Goal: Task Accomplishment & Management: Complete application form

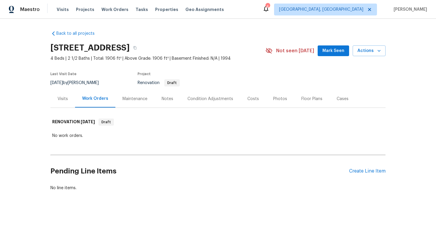
click at [356, 176] on div "Pending Line Items Create Line Item" at bounding box center [217, 171] width 335 height 28
click at [352, 167] on div "Pending Line Items Create Line Item" at bounding box center [217, 171] width 335 height 28
click at [361, 171] on div "Create Line Item" at bounding box center [367, 171] width 36 height 6
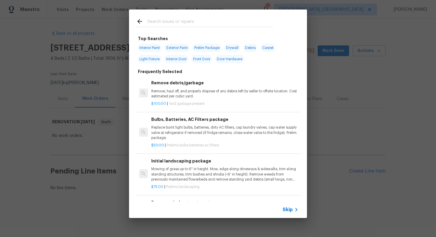
click at [291, 209] on span "Skip" at bounding box center [287, 209] width 10 height 6
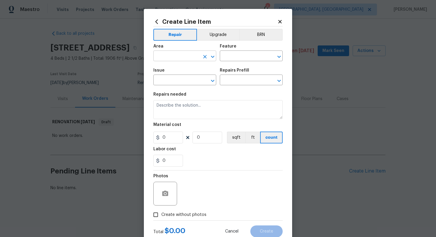
click at [178, 55] on input "text" at bounding box center [176, 56] width 46 height 9
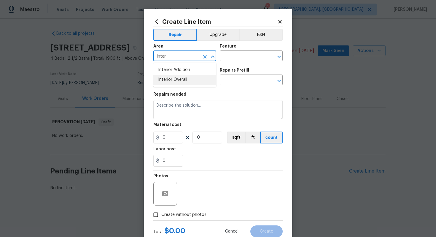
click at [193, 77] on li "Interior Overall" at bounding box center [184, 80] width 63 height 10
type input "Interior Overall"
click at [237, 56] on input "text" at bounding box center [243, 56] width 46 height 9
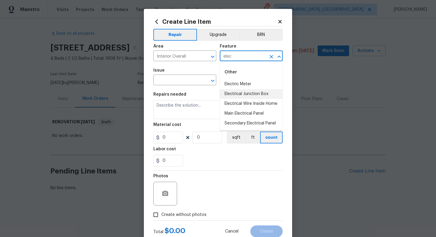
click at [244, 97] on li "Electrical Junction Box" at bounding box center [251, 94] width 63 height 10
type input "Electrical Junction Box"
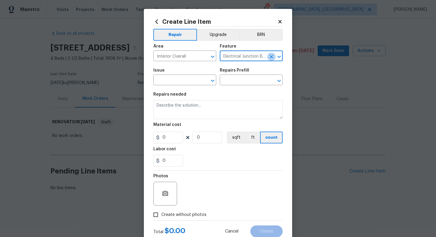
click at [273, 55] on icon "Clear" at bounding box center [271, 57] width 6 height 6
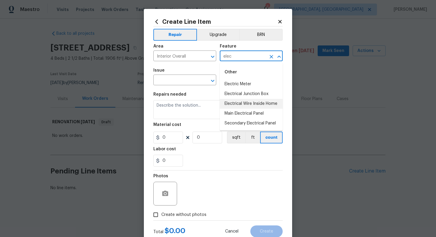
click at [245, 100] on li "Electrical Wire Inside Home" at bounding box center [251, 104] width 63 height 10
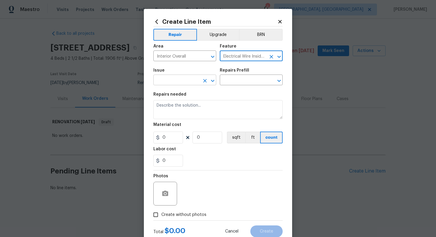
type input "Electrical Wire Inside Home"
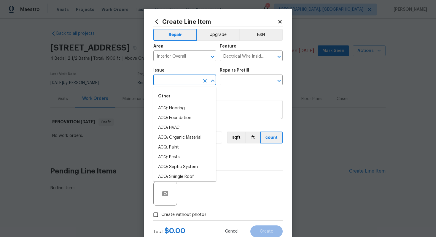
click at [171, 84] on input "text" at bounding box center [176, 80] width 46 height 9
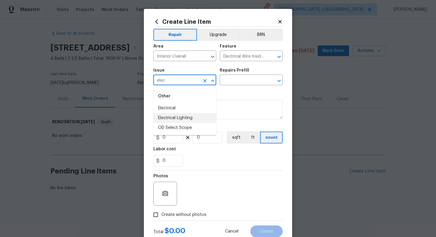
click at [186, 117] on li "Electrical Lighting" at bounding box center [184, 118] width 63 height 10
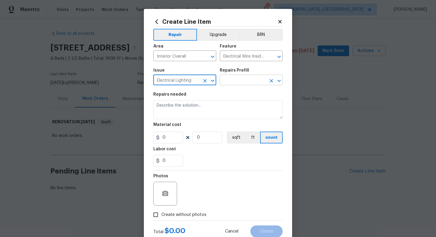
type input "Electrical Lighting"
click at [237, 83] on input "text" at bounding box center [243, 80] width 46 height 9
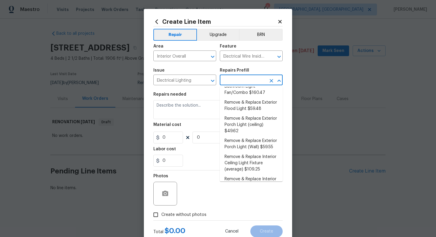
scroll to position [114, 0]
click at [247, 157] on li "Remove & Replace Interior Ceiling Light Fixture (average) $109.25" at bounding box center [251, 162] width 63 height 22
type input "Remove & Replace Interior Ceiling Light Fixture (average) $109.25"
type textarea "Remove the existing interior ceiling light fixture and replace it with new AVER…"
type input "1"
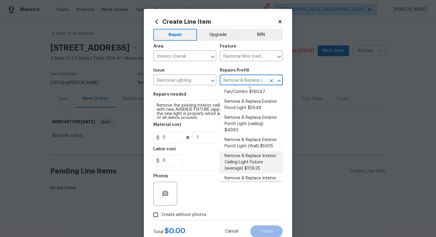
type input "109.25"
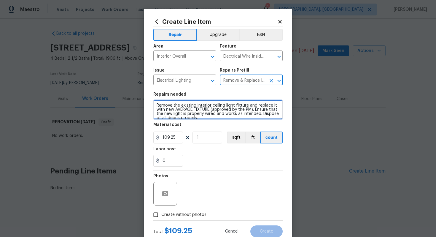
click at [156, 105] on textarea "Remove the existing interior ceiling light fixture and replace it with new AVER…" at bounding box center [217, 109] width 129 height 19
type textarea "#sala - Remove the existing interior ceiling light fixture and replace it with …"
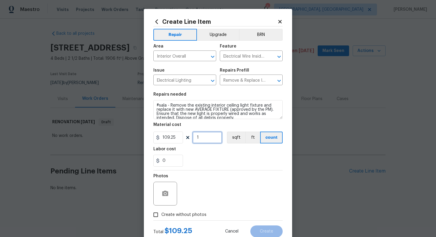
click at [211, 136] on input "1" at bounding box center [207, 137] width 30 height 12
type input "15"
click at [191, 215] on span "Create without photos" at bounding box center [183, 214] width 45 height 6
click at [161, 215] on input "Create without photos" at bounding box center [155, 214] width 11 height 11
checkbox input "true"
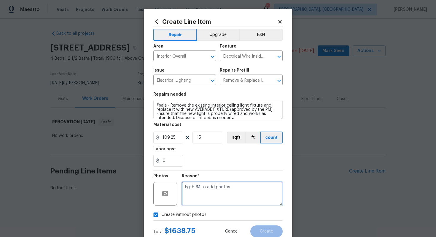
click at [206, 205] on textarea at bounding box center [232, 193] width 101 height 24
type textarea "n/a"
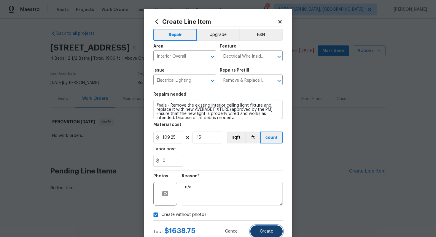
click at [270, 234] on button "Create" at bounding box center [266, 231] width 32 height 12
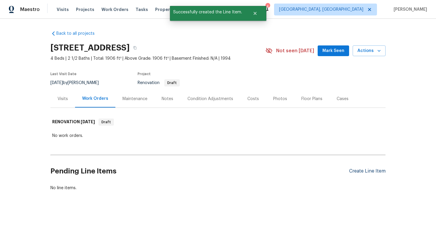
click at [357, 172] on div "Create Line Item" at bounding box center [367, 171] width 36 height 6
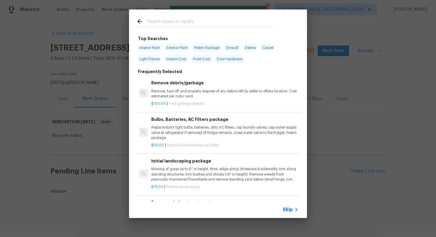
click at [287, 208] on span "Skip" at bounding box center [287, 209] width 10 height 6
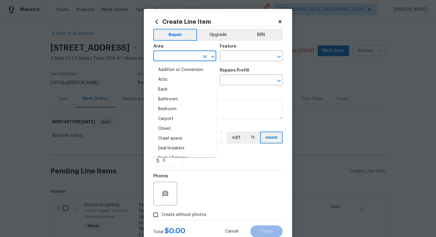
click at [179, 55] on input "text" at bounding box center [176, 56] width 46 height 9
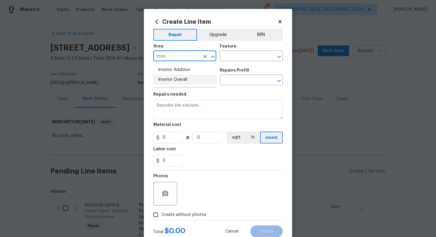
click at [188, 84] on ul "Interior Addition Interior Overall" at bounding box center [184, 75] width 63 height 24
click at [185, 83] on li "Interior Overall" at bounding box center [184, 80] width 63 height 10
type input "Interior Overall"
click at [240, 57] on input "text" at bounding box center [243, 56] width 46 height 9
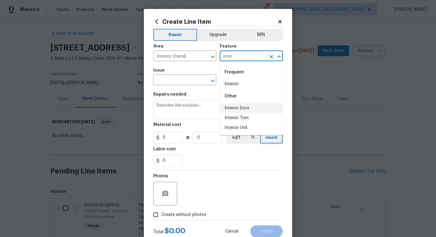
click at [244, 108] on li "Interior Door" at bounding box center [251, 108] width 63 height 10
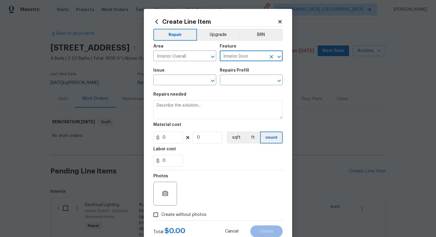
type input "Interior Door"
click at [170, 71] on div "Issue" at bounding box center [184, 72] width 63 height 8
click at [170, 78] on input "text" at bounding box center [176, 80] width 46 height 9
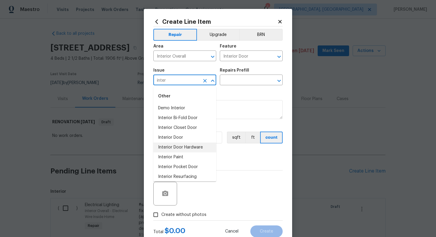
click at [185, 147] on li "Interior Door Hardware" at bounding box center [184, 147] width 63 height 10
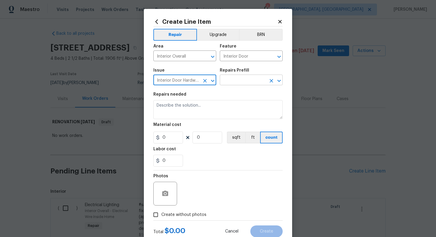
type input "Interior Door Hardware"
click at [245, 78] on input "text" at bounding box center [243, 80] width 46 height 9
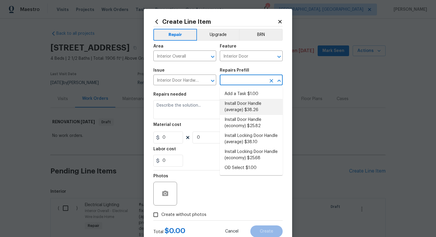
click at [240, 109] on li "Install Door Handle (average) $38.26" at bounding box center [251, 107] width 63 height 16
type input "Install Door Handle (average) $38.26"
type textarea "Remove the existing interior door handle (if present). Install a new (average) …"
type input "38.26"
type input "1"
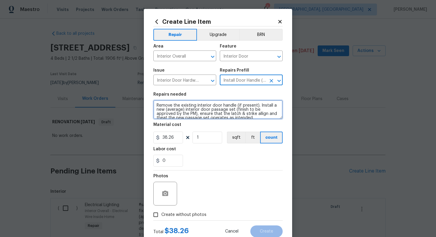
click at [155, 105] on textarea "Remove the existing interior door handle (if present). Install a new (average) …" at bounding box center [217, 109] width 129 height 19
type textarea "#sala - Remove the existing interior door handle (if present). Install a new (a…"
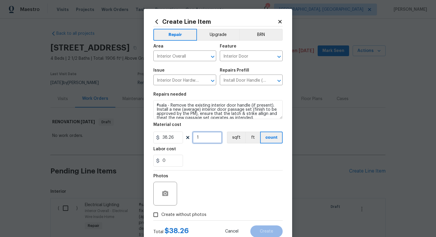
click at [201, 139] on input "1" at bounding box center [207, 137] width 30 height 12
type input "15"
click at [189, 217] on span "Create without photos" at bounding box center [183, 214] width 45 height 6
click at [161, 217] on input "Create without photos" at bounding box center [155, 214] width 11 height 11
checkbox input "true"
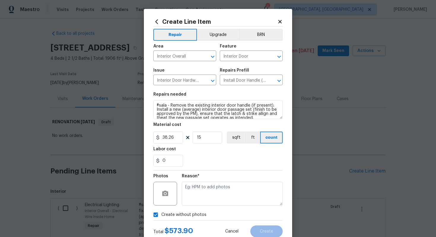
click at [201, 207] on div "Reason*" at bounding box center [232, 189] width 101 height 39
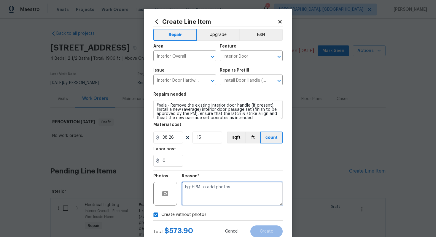
click at [202, 194] on textarea at bounding box center [232, 193] width 101 height 24
type textarea "n/a"
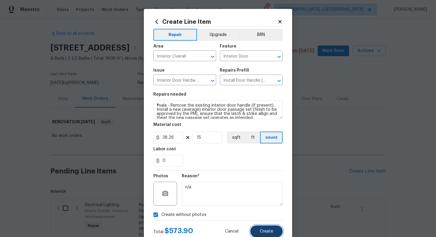
click at [261, 236] on button "Create" at bounding box center [266, 231] width 32 height 12
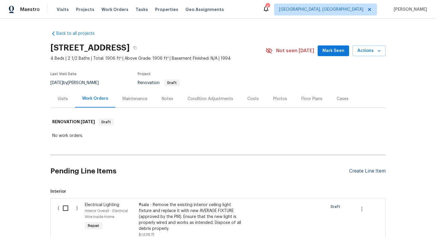
click at [366, 170] on div "Create Line Item" at bounding box center [367, 171] width 36 height 6
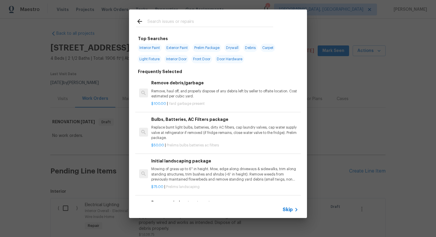
click at [291, 210] on span "Skip" at bounding box center [287, 209] width 10 height 6
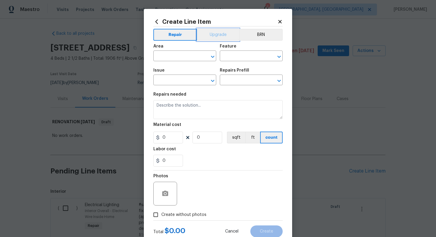
click at [215, 37] on button "Upgrade" at bounding box center [218, 35] width 42 height 12
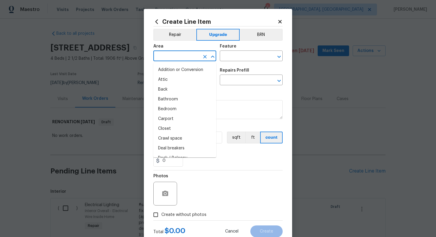
click at [181, 55] on input "text" at bounding box center [176, 56] width 46 height 9
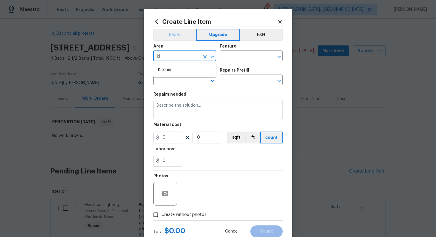
type input "ki"
click at [176, 34] on button "Repair" at bounding box center [174, 35] width 43 height 12
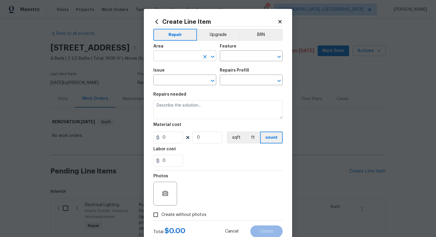
click at [171, 59] on input "text" at bounding box center [176, 56] width 46 height 9
click at [170, 73] on li "Kitchen" at bounding box center [184, 70] width 63 height 10
type input "Kitchen"
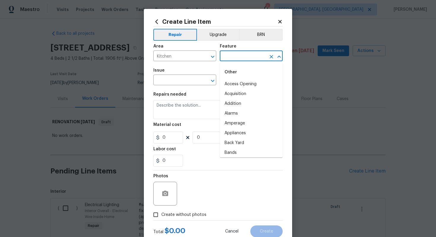
click at [238, 60] on input "text" at bounding box center [243, 56] width 46 height 9
click at [234, 84] on li "Cabinets" at bounding box center [251, 84] width 63 height 10
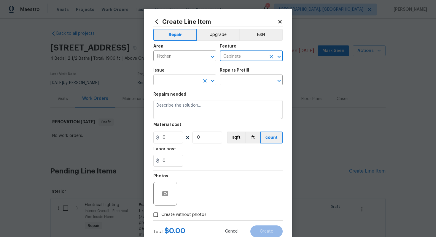
type input "Cabinets"
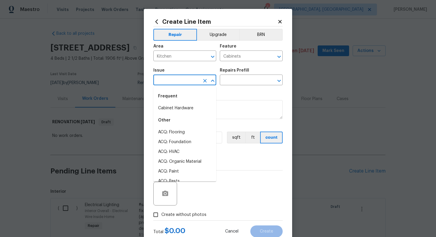
click at [181, 82] on input "text" at bounding box center [176, 80] width 46 height 9
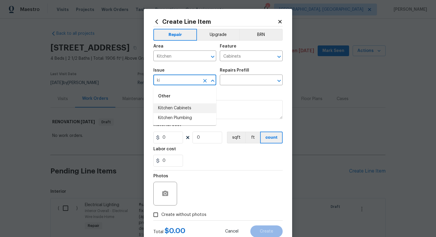
click at [191, 107] on li "Kitchen Cabinets" at bounding box center [184, 108] width 63 height 10
type input "Kitchen Cabinets"
click at [235, 79] on input "text" at bounding box center [243, 80] width 46 height 9
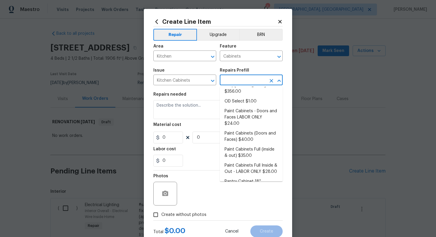
scroll to position [103, 0]
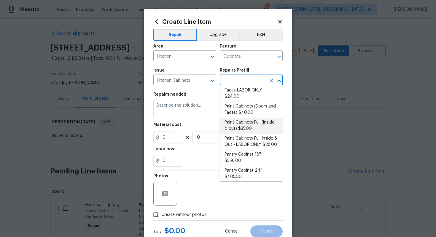
click at [251, 117] on li "Paint Cabinets Full (inside & out) $35.00" at bounding box center [251, 125] width 63 height 16
type input "Paint Cabinets Full (inside & out) $35.00"
type textarea "Prep, sand, mask and apply 2 coats of paint to the kitchen cabinet doors, inter…"
type input "35"
type input "1"
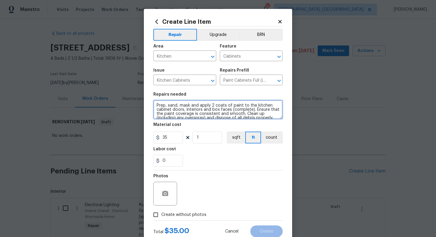
click at [157, 106] on textarea "Prep, sand, mask and apply 2 coats of paint to the kitchen cabinet doors, inter…" at bounding box center [217, 109] width 129 height 19
type textarea "#sala - Prep, sand, mask and apply 2 coats of paint to the kitchen cabinet door…"
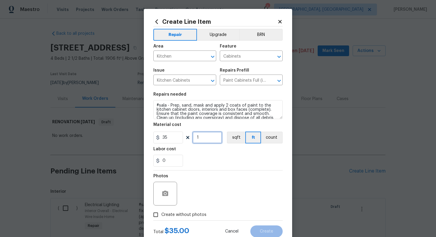
click at [205, 138] on input "1" at bounding box center [207, 137] width 30 height 12
type input "60"
click at [194, 213] on span "Create without photos" at bounding box center [183, 214] width 45 height 6
click at [161, 213] on input "Create without photos" at bounding box center [155, 214] width 11 height 11
checkbox input "true"
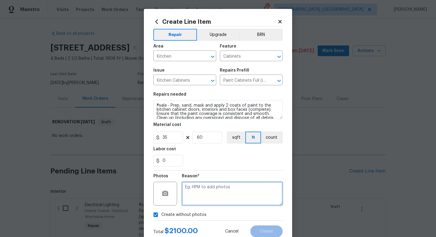
click at [205, 200] on textarea at bounding box center [232, 193] width 101 height 24
type textarea "n/a"
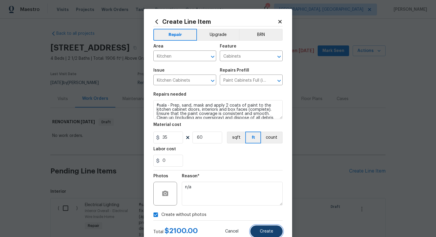
click at [266, 231] on span "Create" at bounding box center [266, 231] width 13 height 4
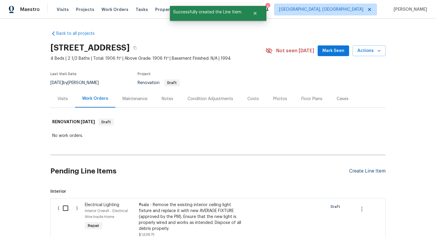
click at [360, 169] on div "Create Line Item" at bounding box center [367, 171] width 36 height 6
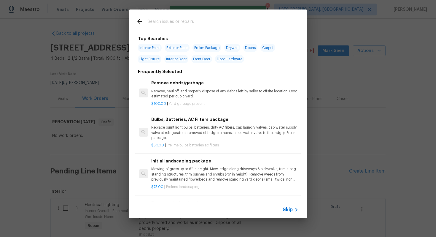
click at [286, 209] on span "Skip" at bounding box center [287, 209] width 10 height 6
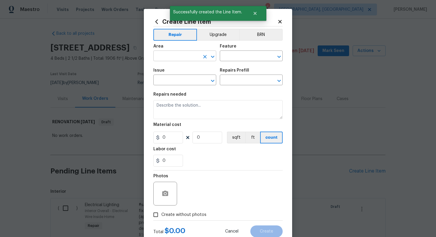
click at [177, 59] on input "text" at bounding box center [176, 56] width 46 height 9
click at [181, 70] on li "Kitchen" at bounding box center [184, 70] width 63 height 10
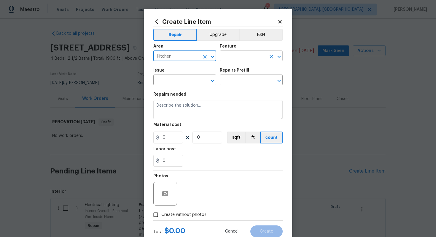
type input "Kitchen"
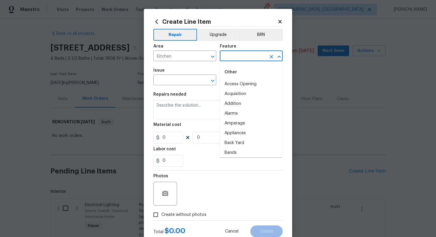
click at [234, 60] on input "text" at bounding box center [243, 56] width 46 height 9
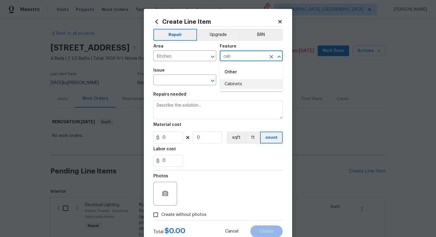
click at [232, 87] on li "Cabinets" at bounding box center [251, 84] width 63 height 10
type input "Cabinets"
click at [172, 84] on input "text" at bounding box center [176, 80] width 46 height 9
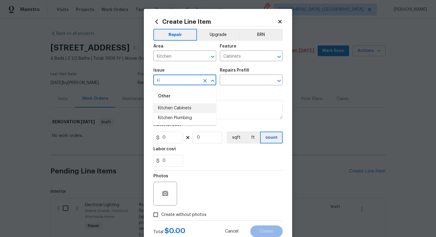
click at [181, 107] on li "Kitchen Cabinets" at bounding box center [184, 108] width 63 height 10
click at [246, 80] on input "text" at bounding box center [243, 80] width 46 height 9
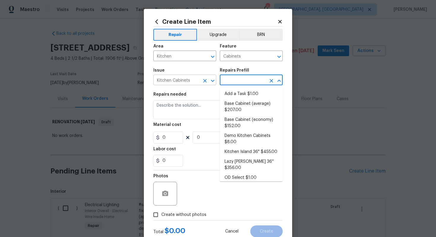
click at [184, 81] on input "Kitchen Cabinets" at bounding box center [176, 80] width 46 height 9
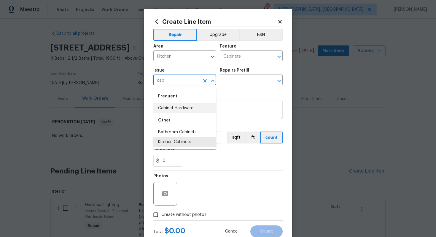
click at [180, 108] on li "Cabinet Hardware" at bounding box center [184, 108] width 63 height 10
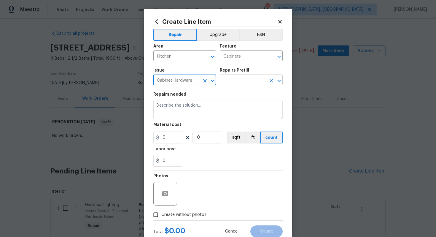
type input "Cabinet Hardware"
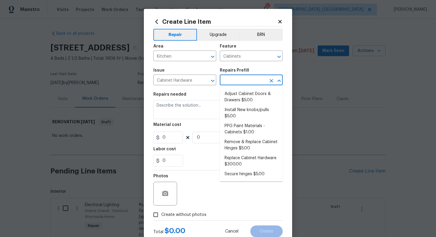
click at [240, 80] on input "text" at bounding box center [243, 80] width 46 height 9
click at [239, 159] on li "Replace Cabinet Hardware $300.00" at bounding box center [251, 161] width 63 height 16
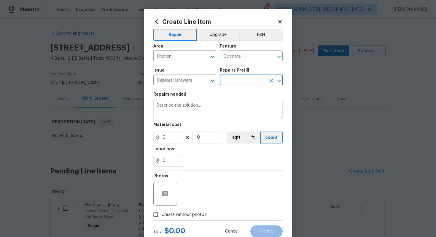
type input "Replace Cabinet Hardware $300.00"
type textarea "Replace cabinet hardware with new hinges and pulls. HPM to provide specs"
type input "300"
type input "1"
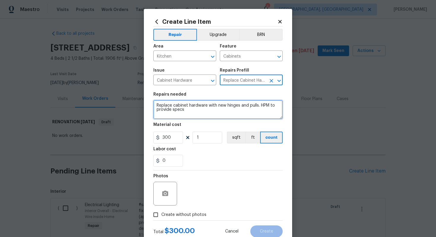
click at [156, 103] on textarea "Replace cabinet hardware with new hinges and pulls. HPM to provide specs" at bounding box center [217, 109] width 129 height 19
type textarea "#sala - Replace cabinet hardware with new hinges and pulls. HPM to provide specs"
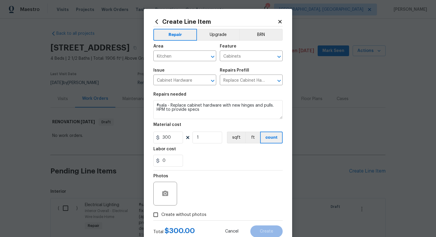
click at [192, 213] on span "Create without photos" at bounding box center [183, 214] width 45 height 6
click at [161, 213] on input "Create without photos" at bounding box center [155, 214] width 11 height 11
checkbox input "true"
click at [202, 172] on div "Reason*" at bounding box center [232, 189] width 101 height 39
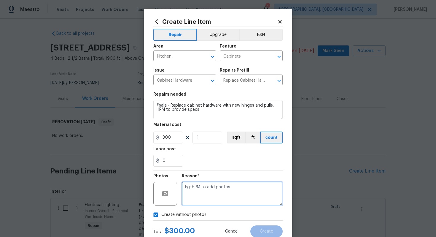
click at [202, 189] on textarea at bounding box center [232, 193] width 101 height 24
type textarea "n/a"
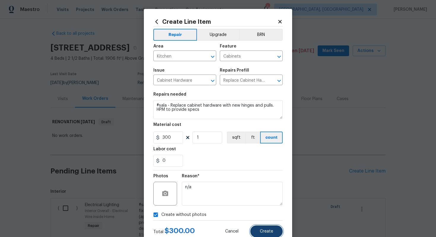
click at [263, 233] on span "Create" at bounding box center [266, 231] width 13 height 4
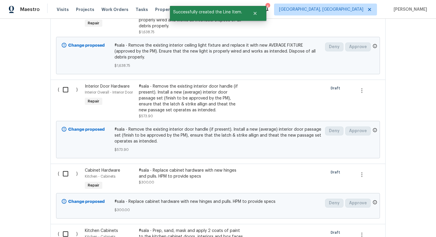
scroll to position [189, 0]
